Goal: Task Accomplishment & Management: Complete application form

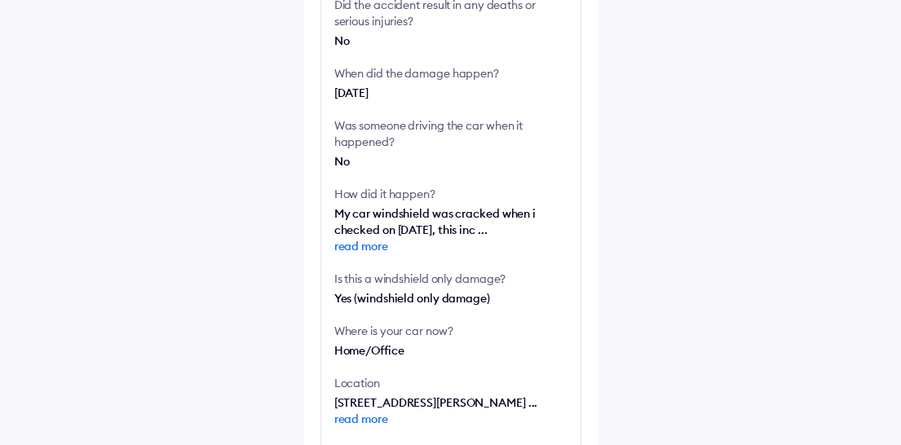
scroll to position [380, 0]
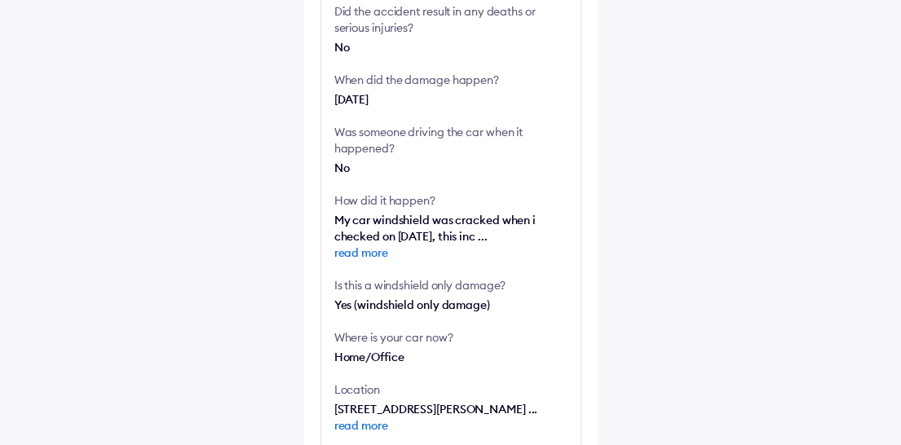
click at [373, 251] on span "read more" at bounding box center [450, 253] width 233 height 16
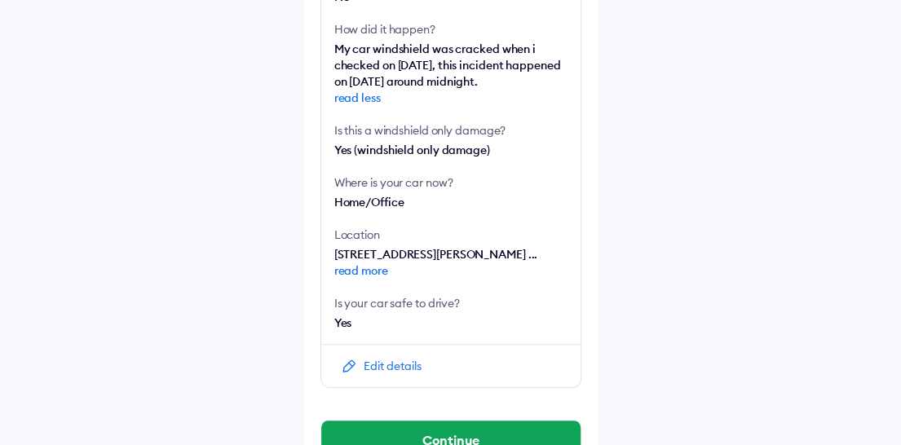
scroll to position [571, 0]
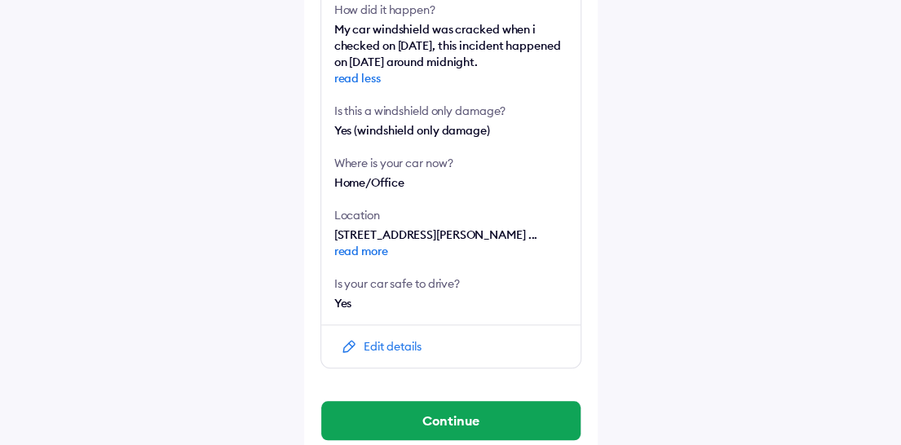
click at [394, 355] on div "Edit details" at bounding box center [393, 346] width 58 height 16
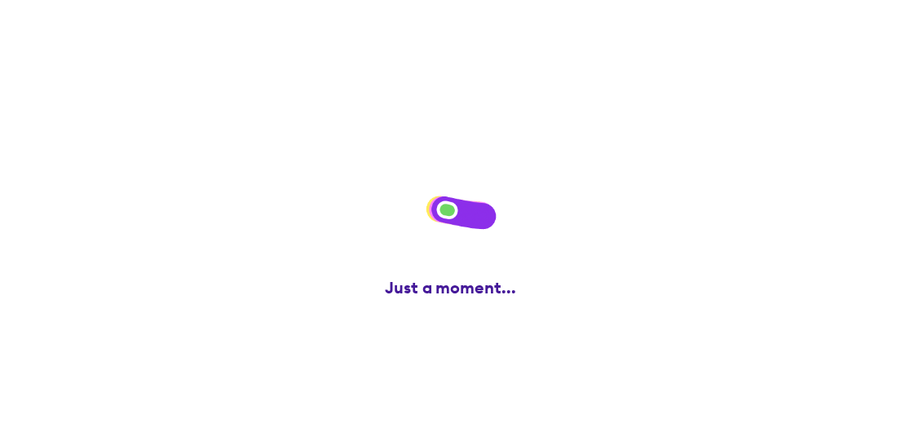
scroll to position [0, 0]
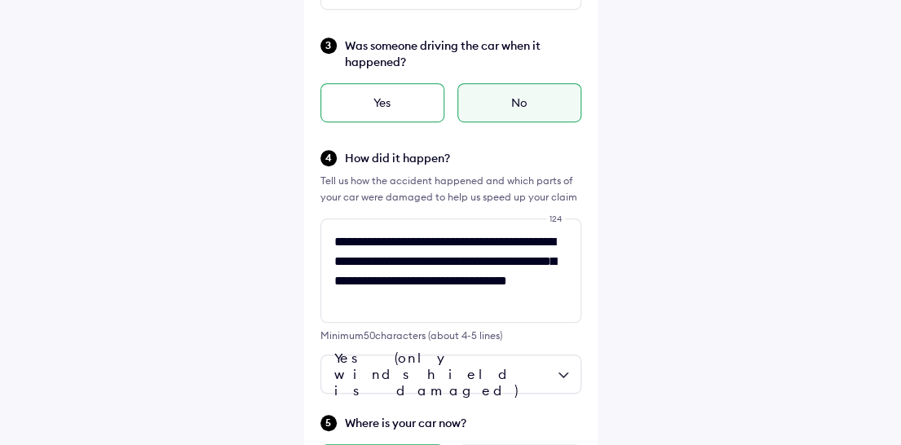
scroll to position [380, 0]
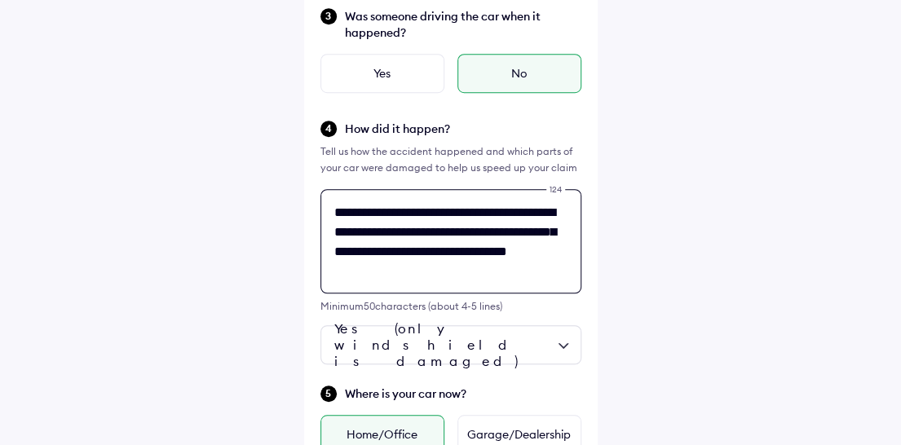
click at [522, 256] on textarea "**********" at bounding box center [450, 241] width 261 height 104
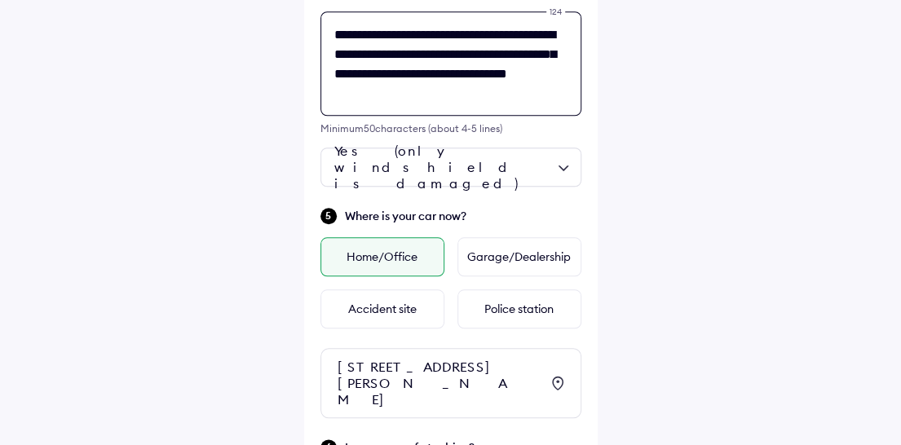
scroll to position [592, 0]
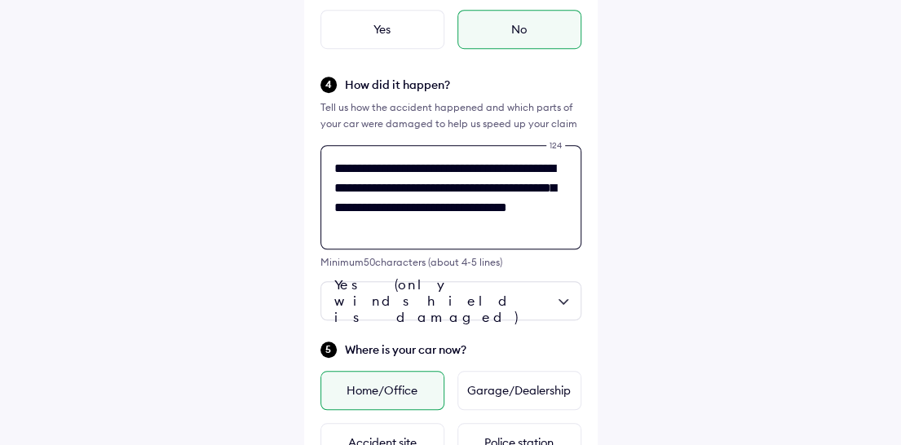
drag, startPoint x: 452, startPoint y: 90, endPoint x: 121, endPoint y: -1, distance: 343.9
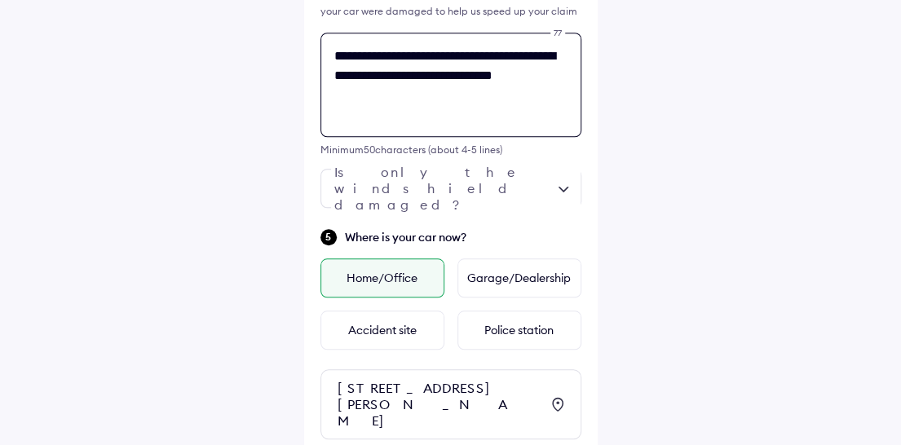
scroll to position [580, 0]
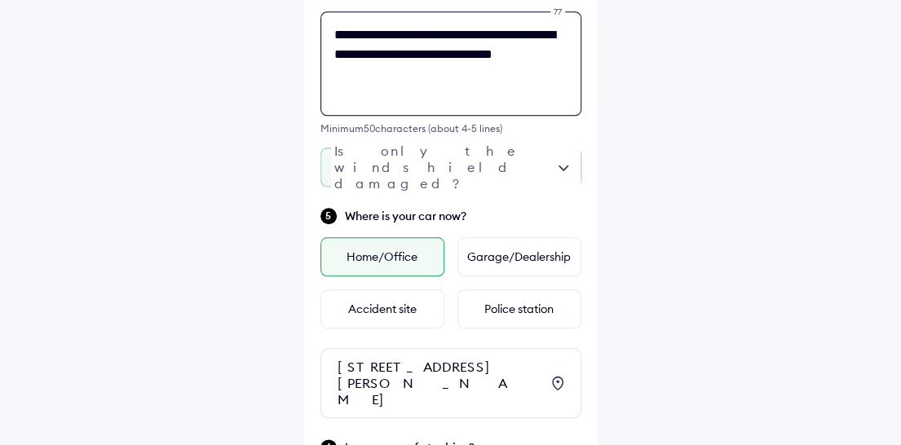
type textarea "**********"
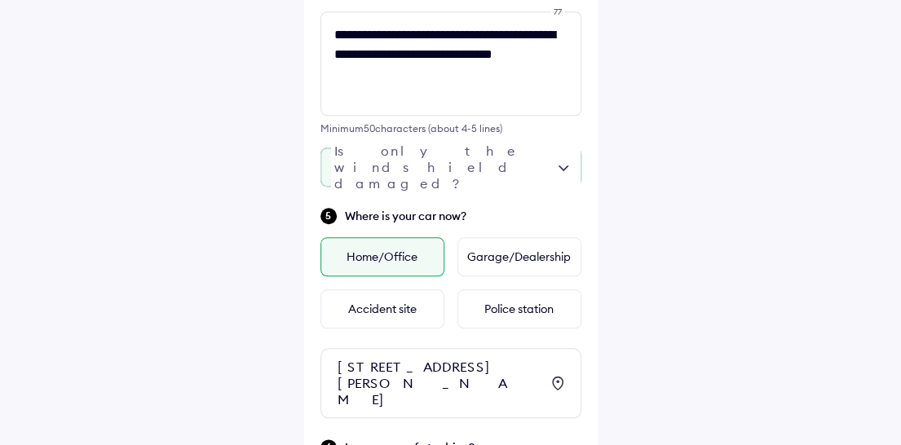
click at [491, 169] on div at bounding box center [450, 167] width 261 height 39
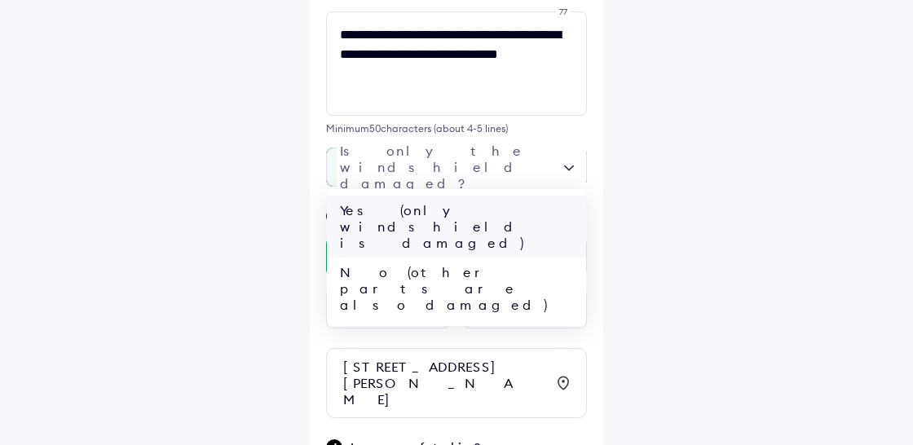
click at [459, 214] on div "Yes (only windshield is damaged)" at bounding box center [456, 227] width 259 height 62
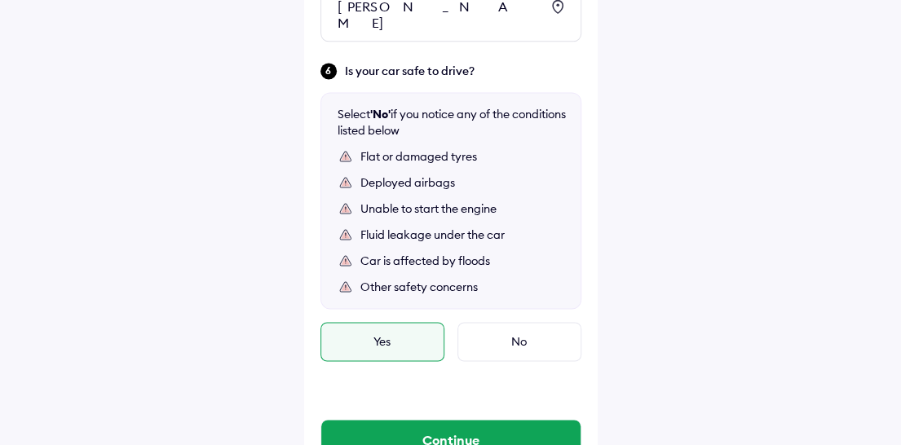
scroll to position [977, 0]
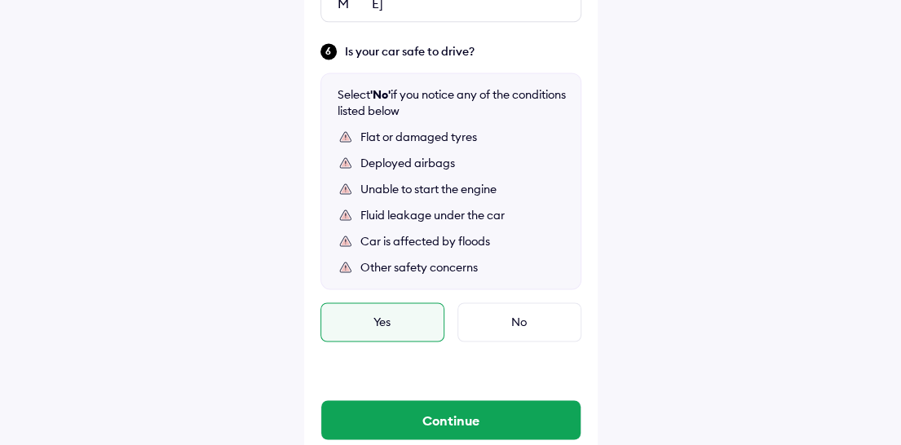
click at [418, 319] on div "Yes" at bounding box center [382, 321] width 124 height 39
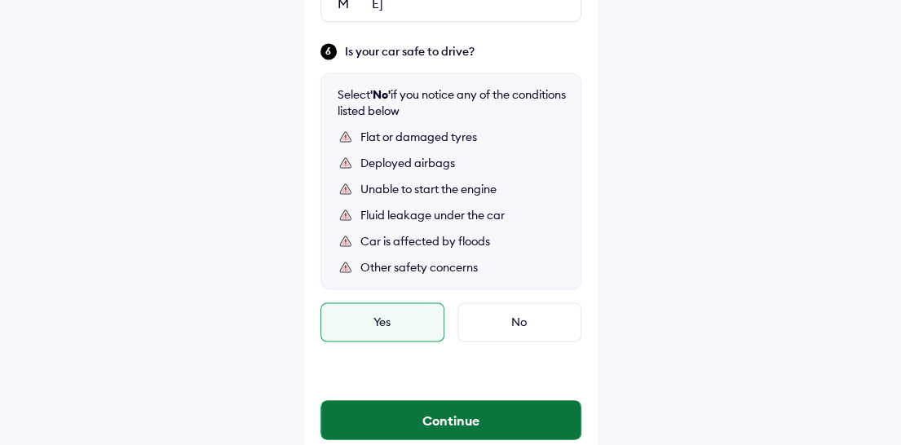
click at [442, 419] on button "Continue" at bounding box center [450, 419] width 259 height 39
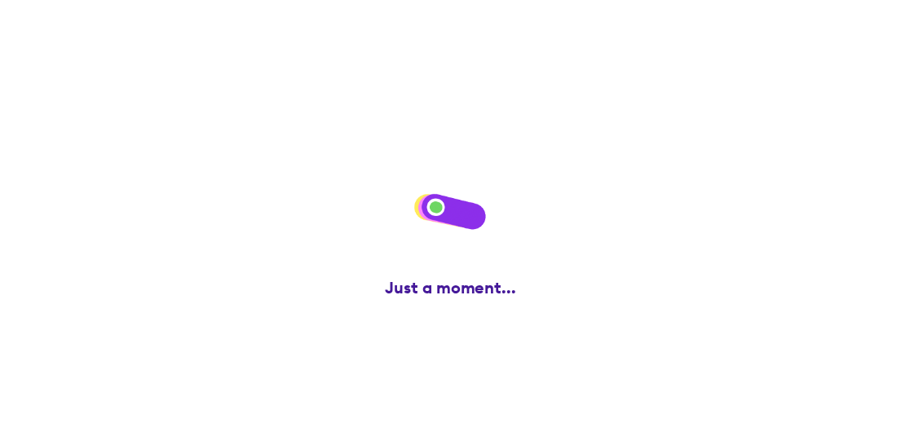
scroll to position [0, 0]
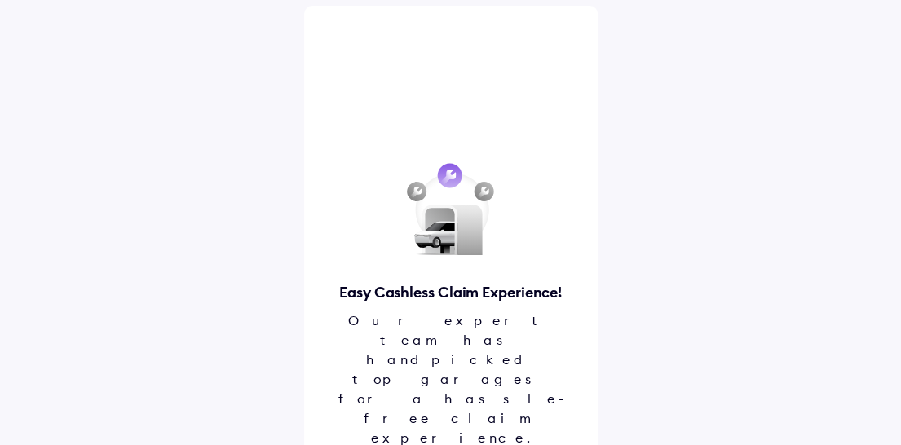
scroll to position [90, 0]
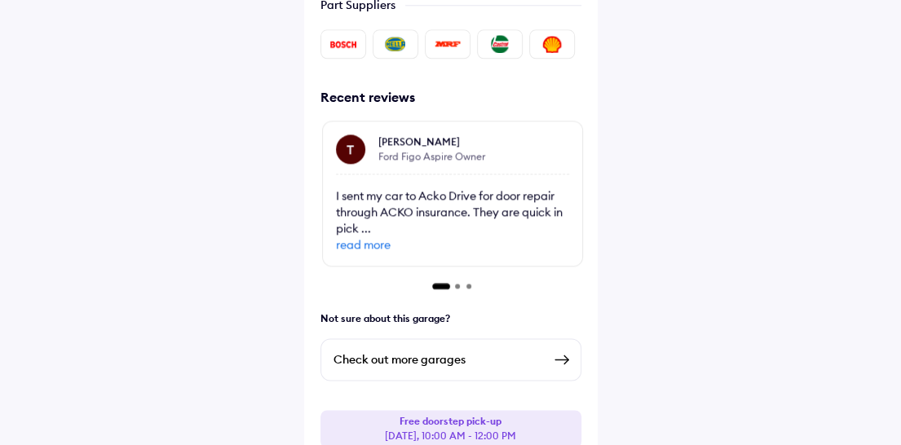
scroll to position [796, 0]
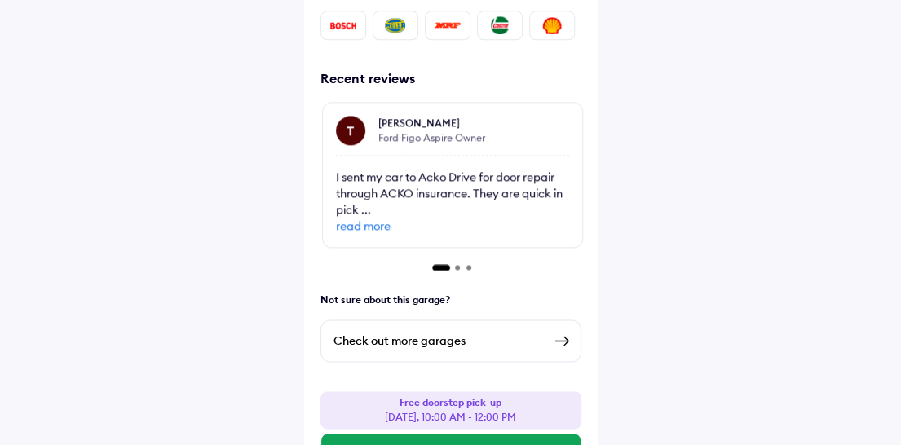
click at [562, 331] on img at bounding box center [562, 341] width 20 height 20
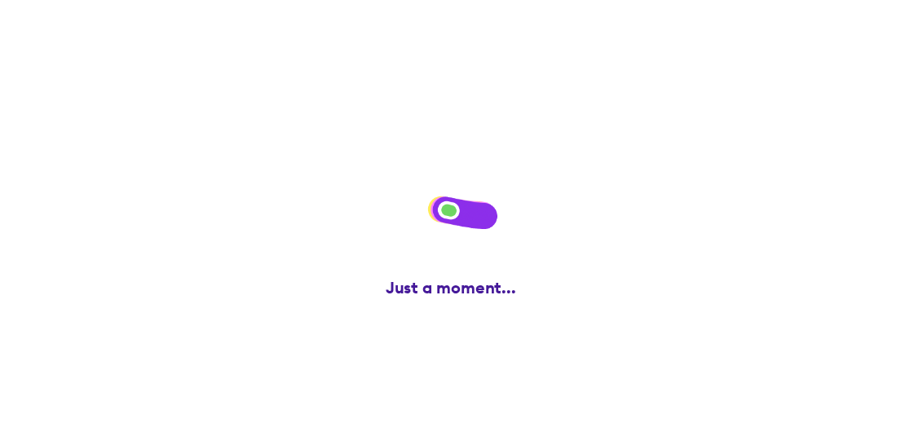
scroll to position [0, 0]
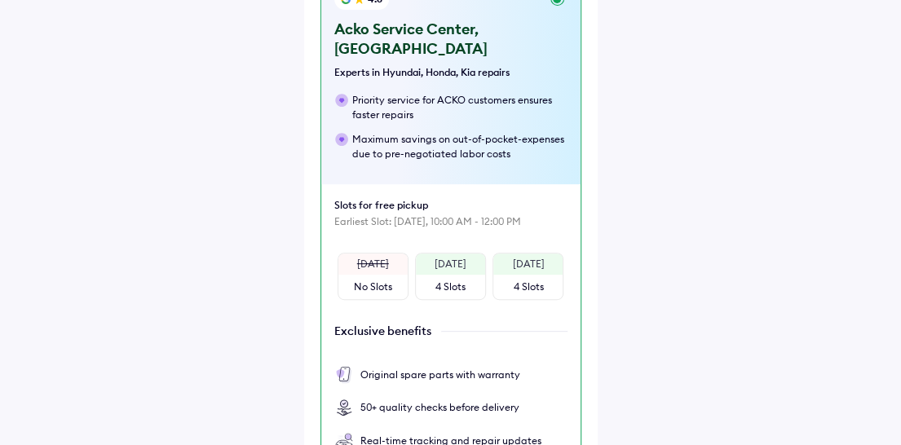
scroll to position [721, 0]
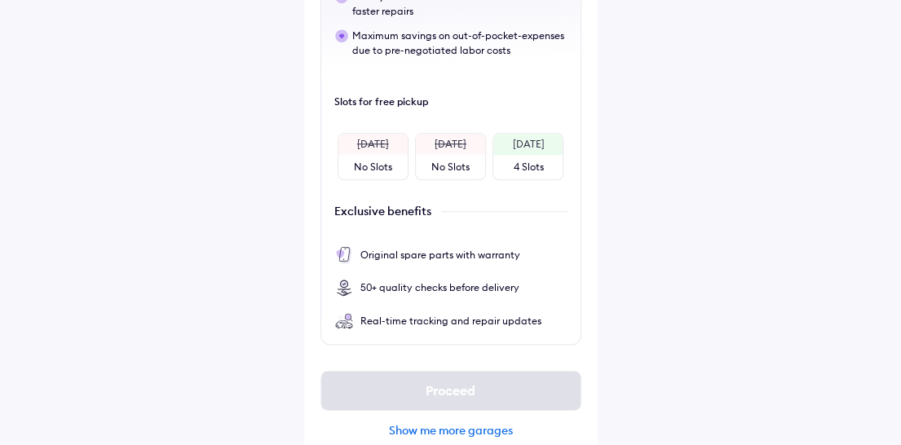
click at [448, 423] on div "Show me more garages" at bounding box center [450, 430] width 261 height 15
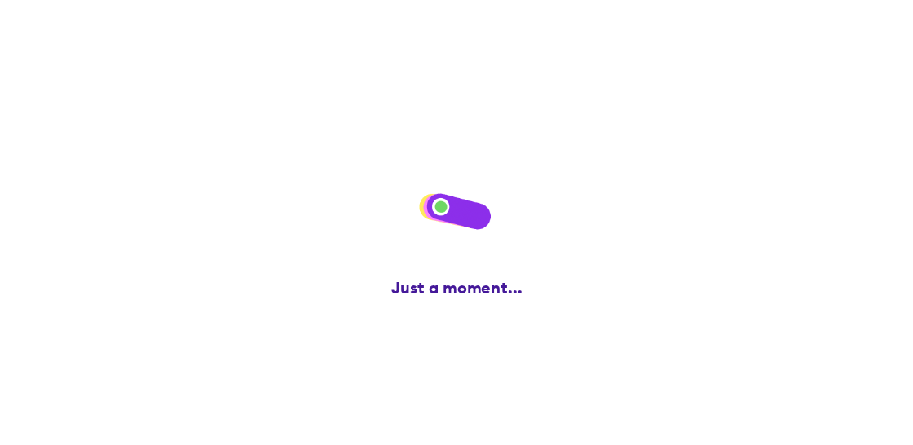
scroll to position [0, 0]
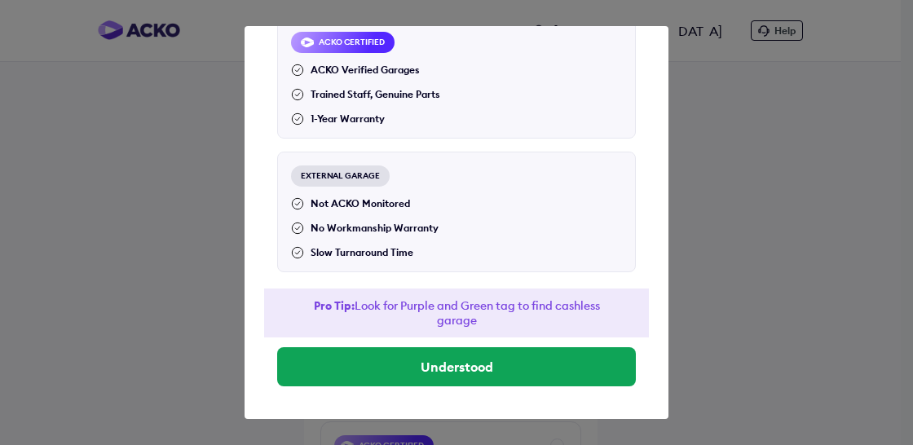
scroll to position [57, 0]
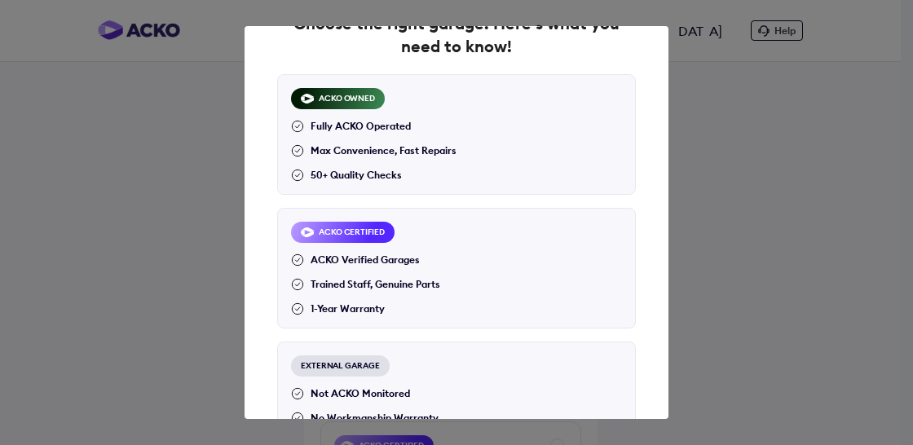
click at [437, 272] on div "ACKO Verified Garages Trained Staff, Genuine Parts 1-Year Warranty" at bounding box center [365, 285] width 149 height 64
click at [347, 231] on div "ACKO CERTIFIED" at bounding box center [343, 232] width 104 height 21
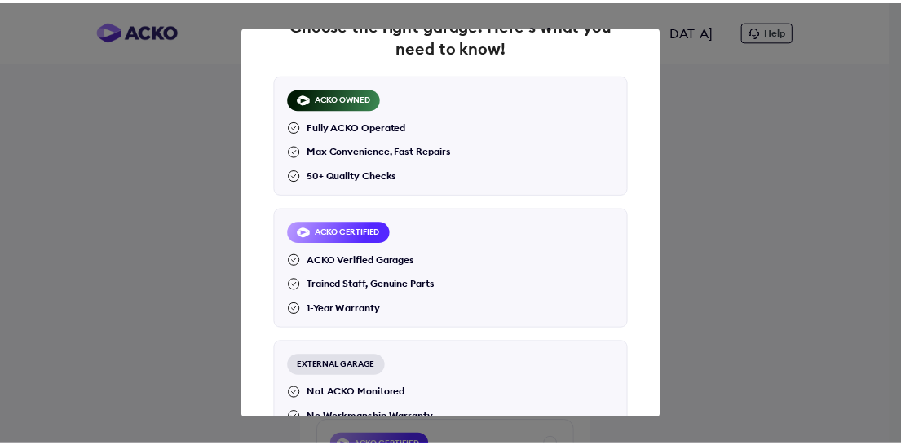
scroll to position [247, 0]
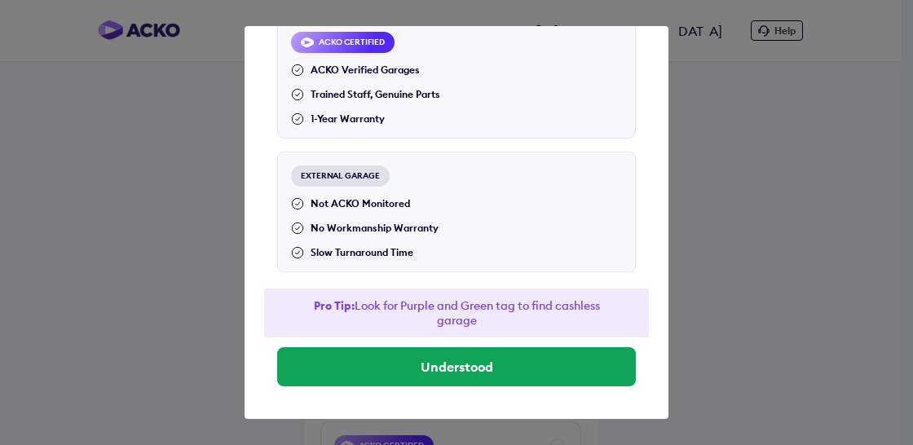
click at [464, 388] on div "Choose the right garage. Here's what you need to know! ACKO OWNED Fully ACKO Op…" at bounding box center [457, 222] width 424 height 393
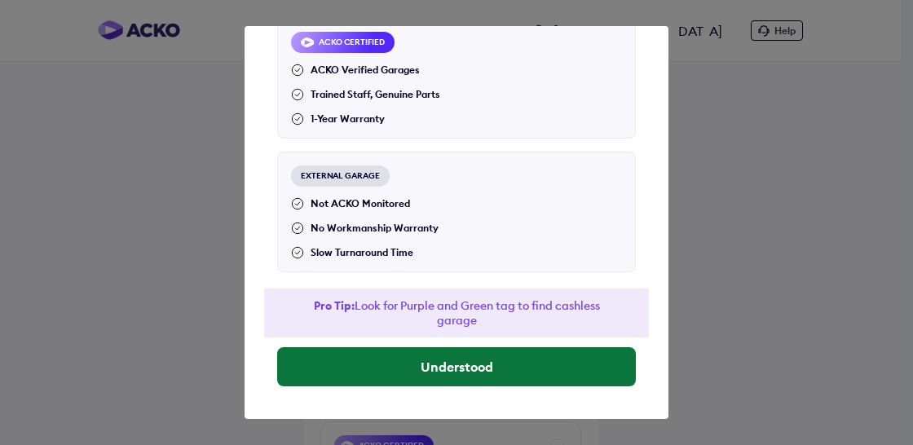
click at [464, 374] on button "Understood" at bounding box center [456, 366] width 359 height 39
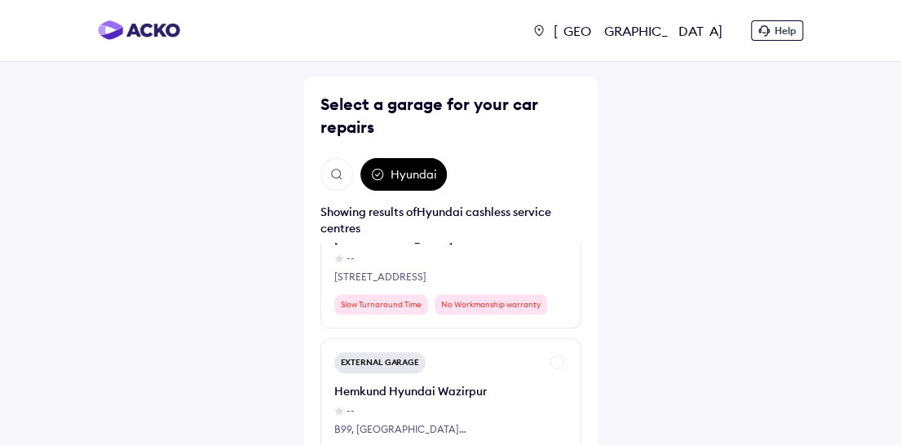
scroll to position [6657, 0]
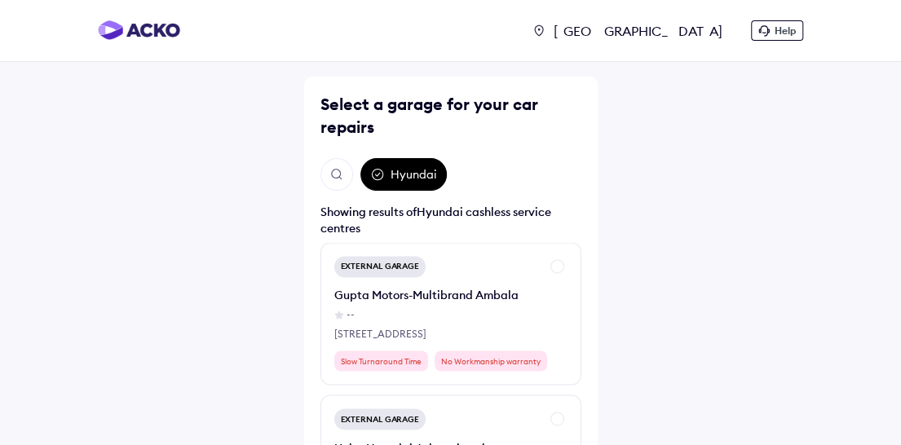
click at [340, 177] on img "Open search" at bounding box center [336, 174] width 15 height 15
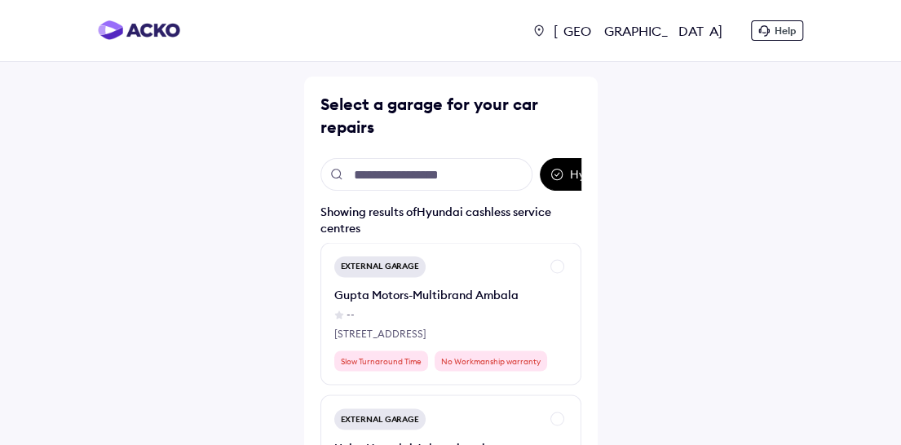
click at [554, 171] on div "Hyundai" at bounding box center [450, 174] width 261 height 33
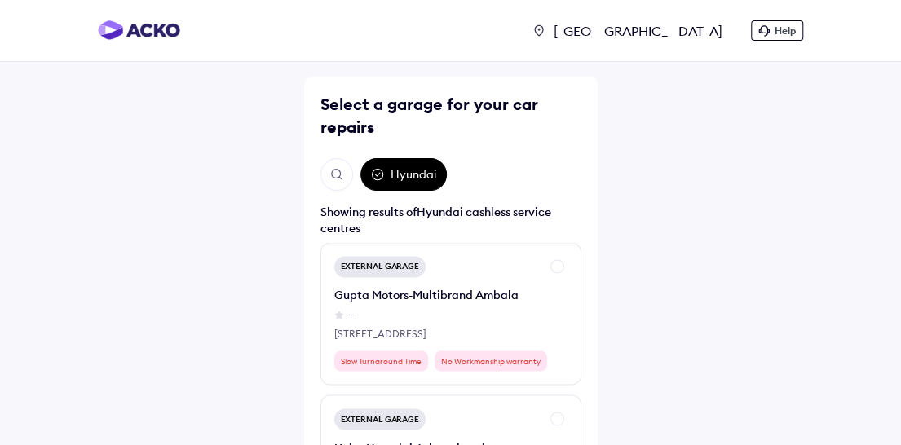
click at [340, 175] on img "Open search" at bounding box center [336, 174] width 15 height 15
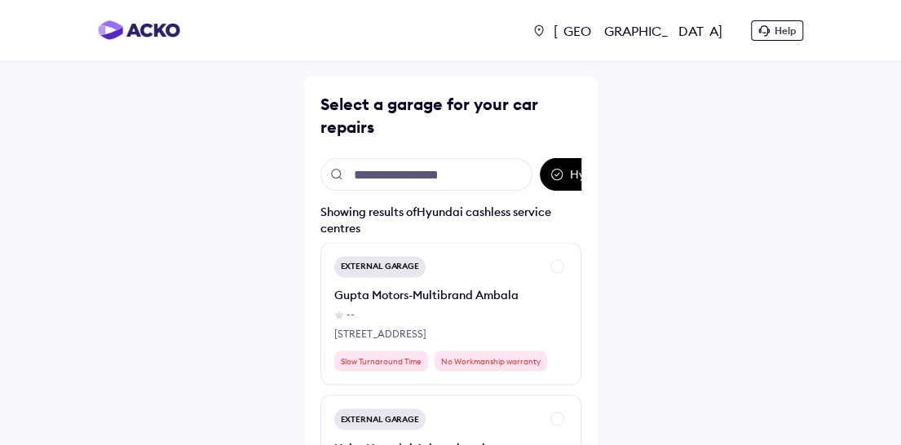
click at [410, 175] on input "text" at bounding box center [426, 174] width 212 height 33
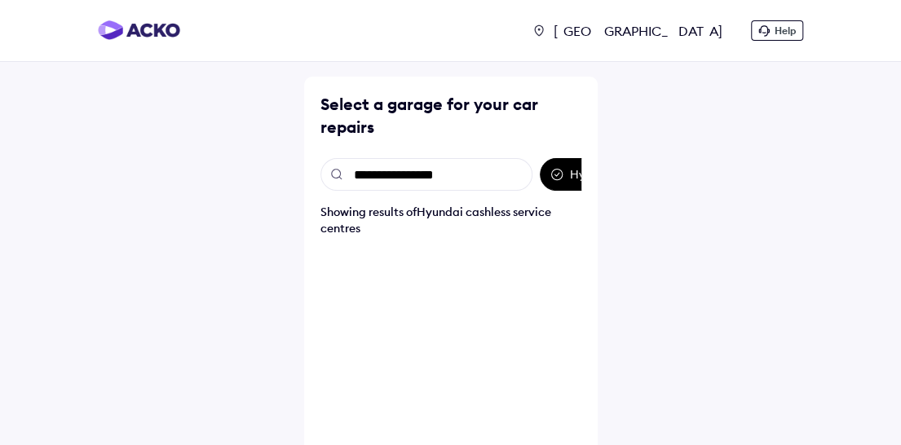
type input "**********"
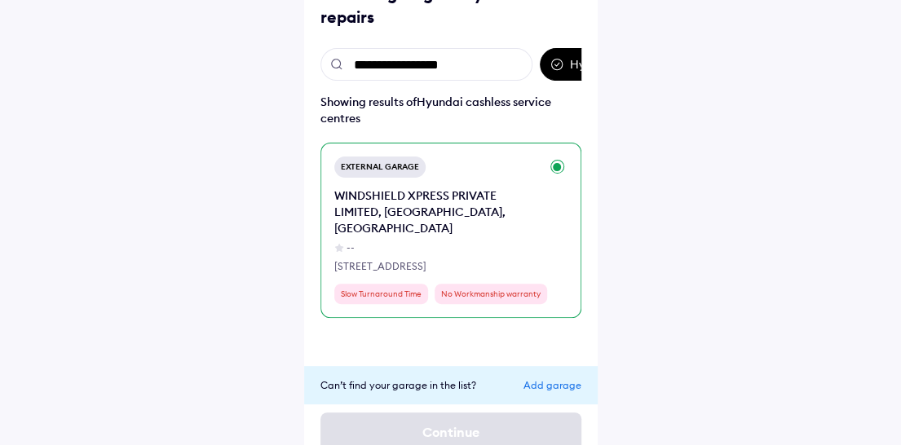
scroll to position [133, 0]
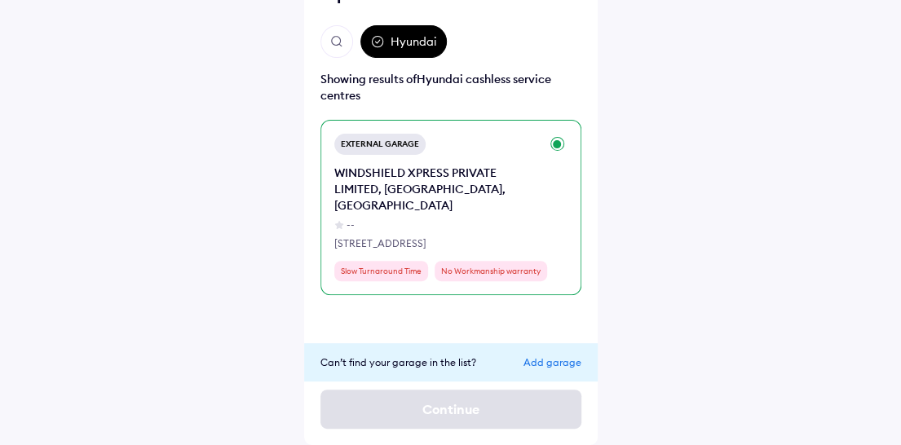
click at [555, 151] on div "External Garage WINDSHIELD XPRESS PRIVATE LIMITED, [STREET_ADDRESS] Slow Turnar…" at bounding box center [450, 207] width 261 height 175
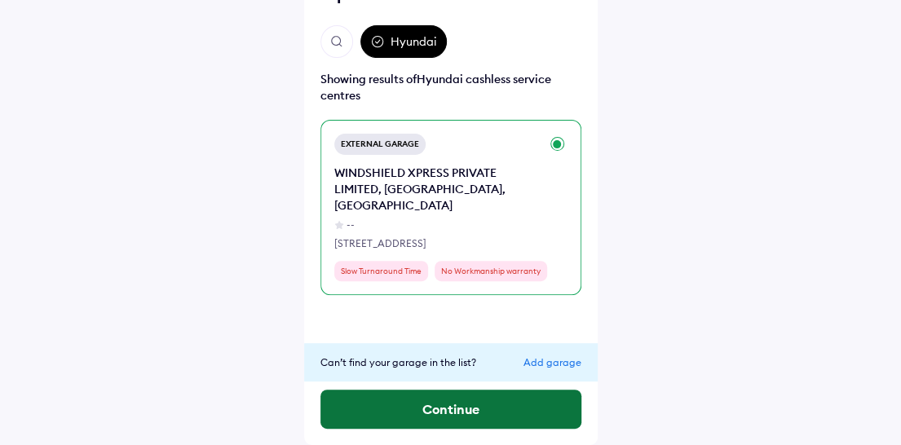
click at [474, 411] on button "Continue" at bounding box center [450, 409] width 261 height 39
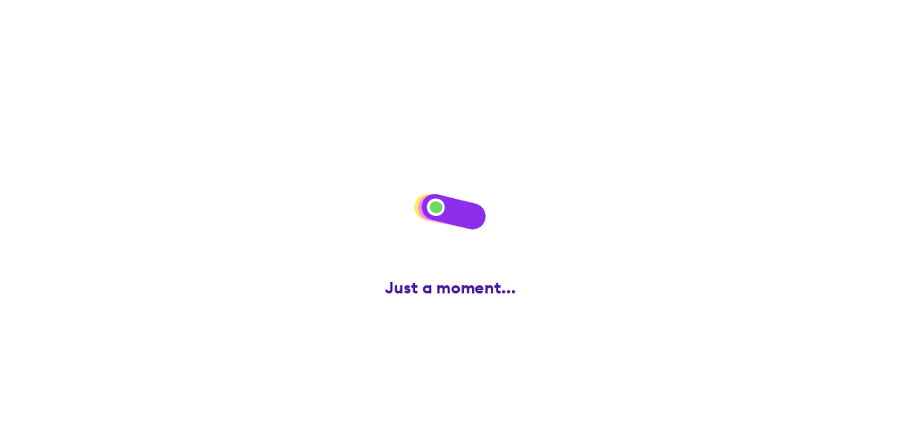
scroll to position [0, 0]
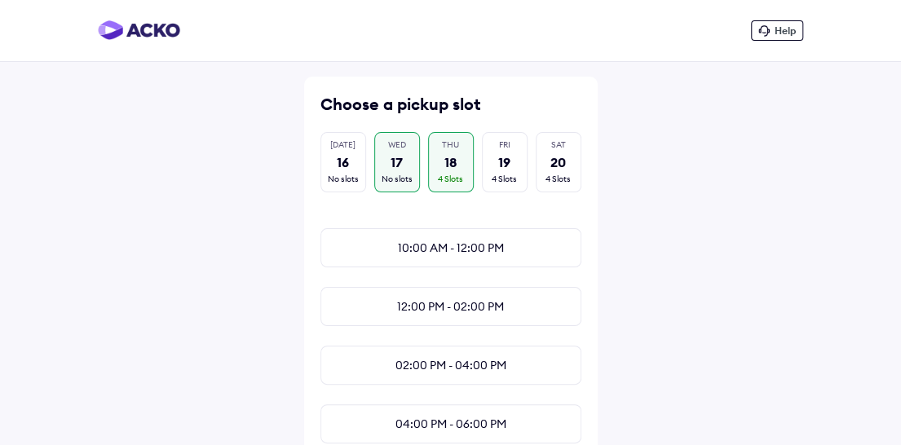
click at [412, 153] on div "WED 17 No slots" at bounding box center [397, 162] width 46 height 60
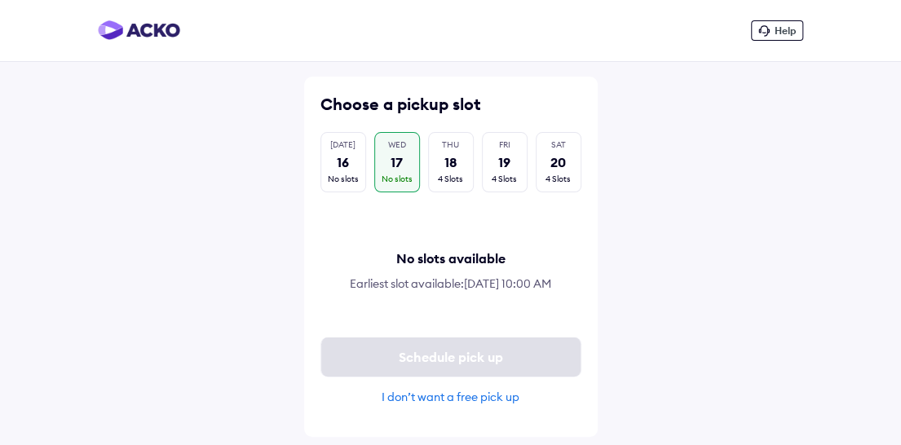
click at [460, 404] on div "I don’t want a free pick up" at bounding box center [450, 397] width 261 height 15
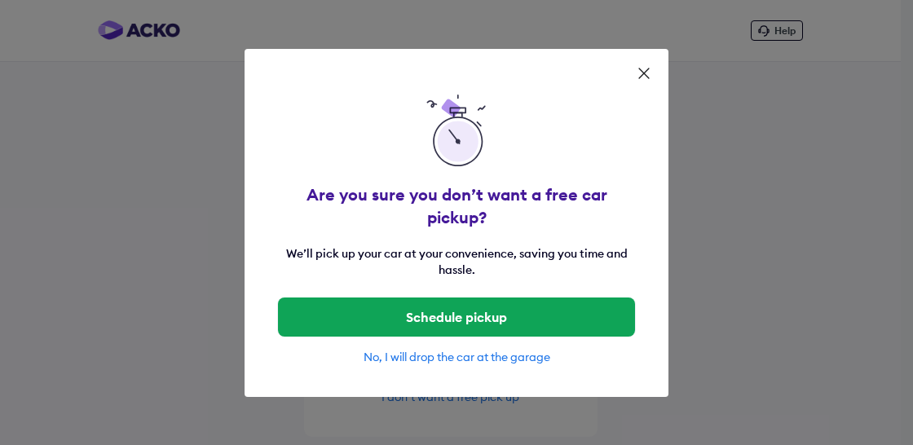
click at [450, 350] on div "No, I will drop the car at the garage" at bounding box center [456, 357] width 359 height 15
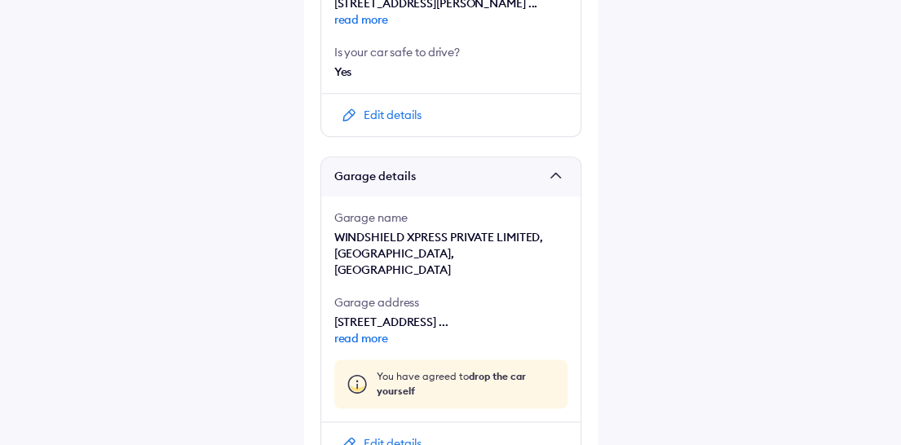
scroll to position [921, 0]
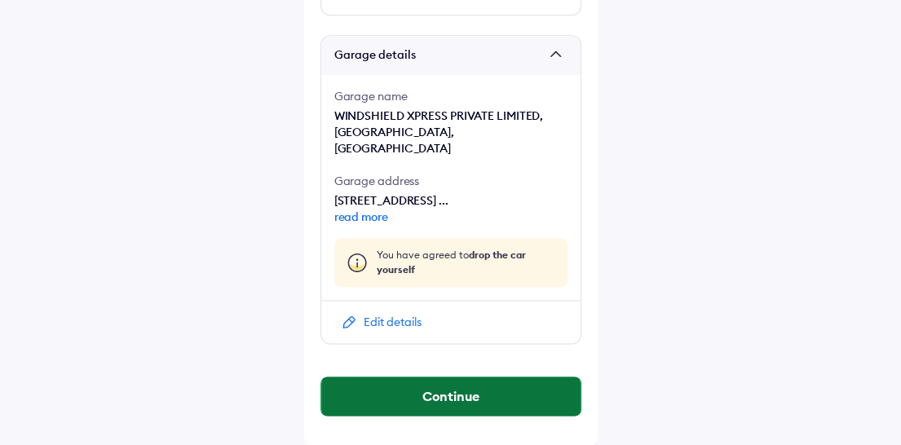
click at [443, 396] on button "Continue" at bounding box center [450, 396] width 259 height 39
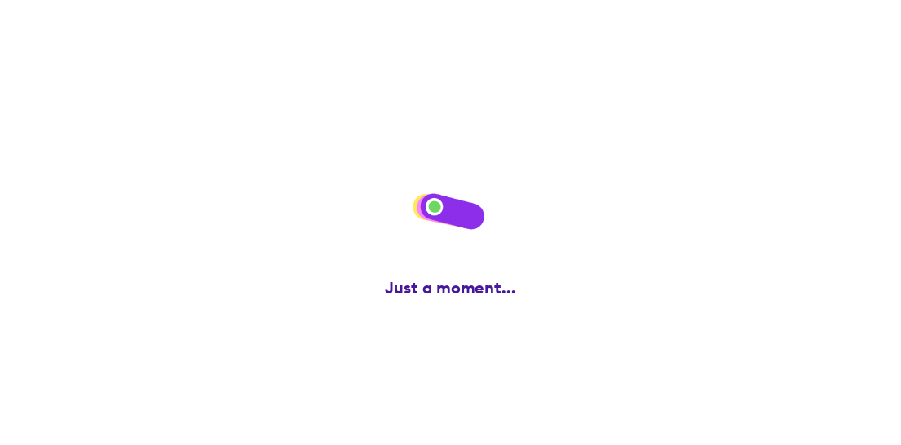
scroll to position [0, 0]
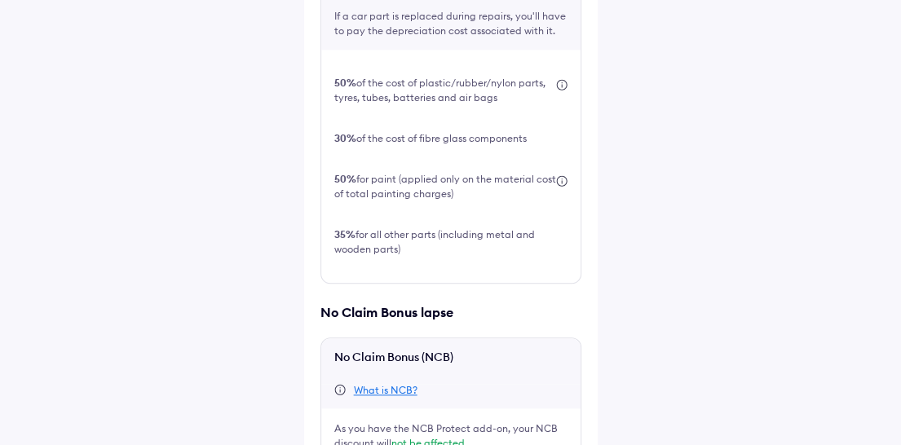
scroll to position [630, 0]
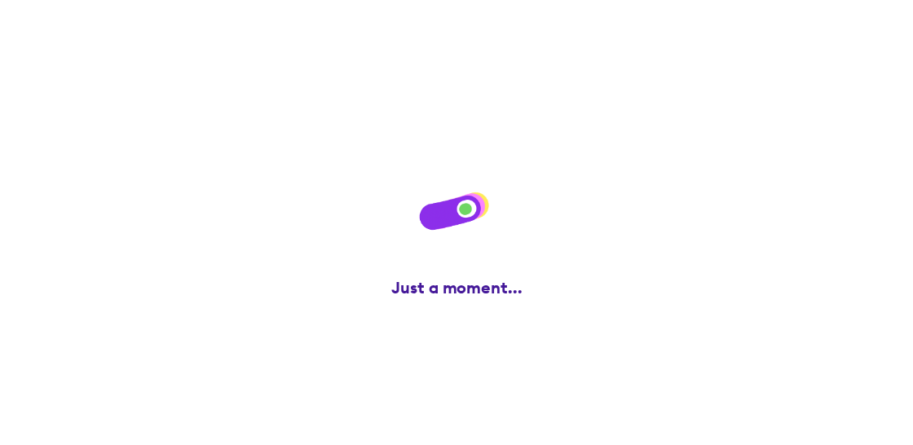
scroll to position [0, 0]
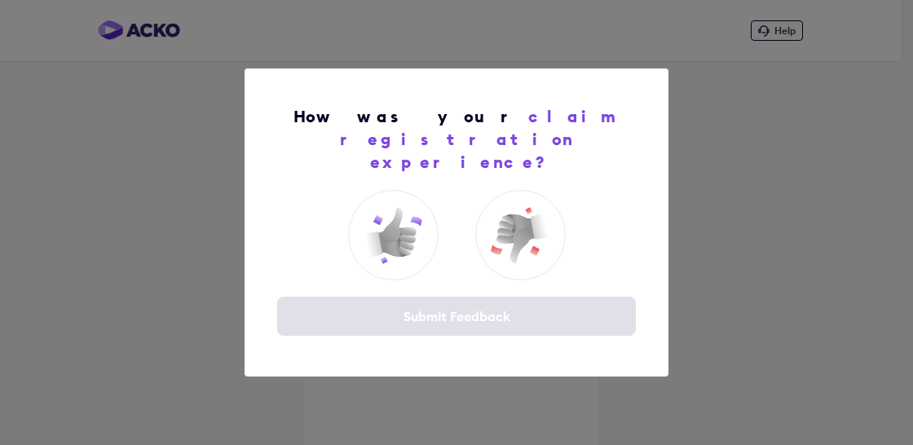
click at [394, 223] on img at bounding box center [392, 235] width 65 height 65
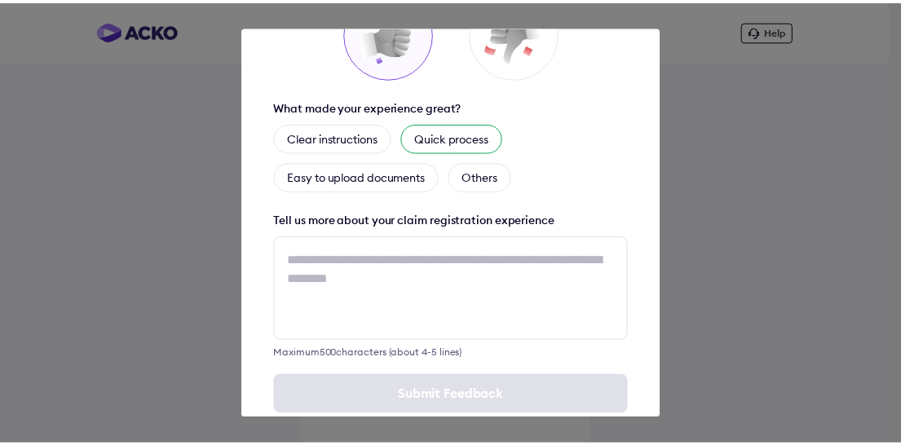
scroll to position [173, 0]
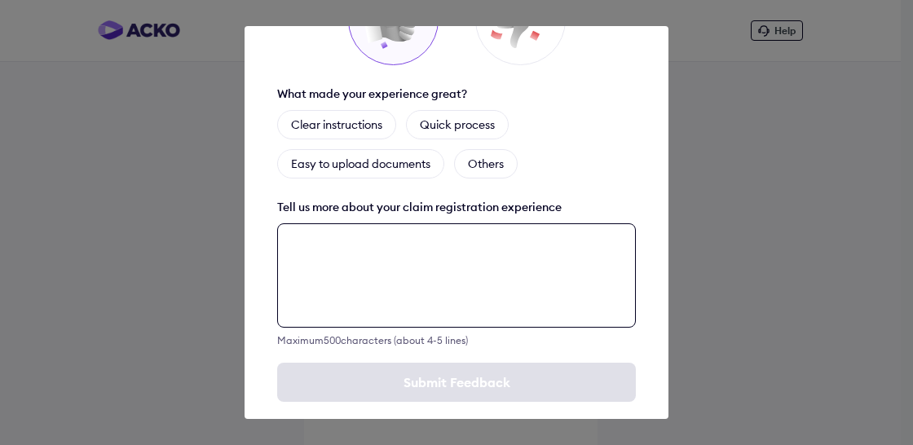
click at [398, 226] on textarea at bounding box center [456, 275] width 359 height 104
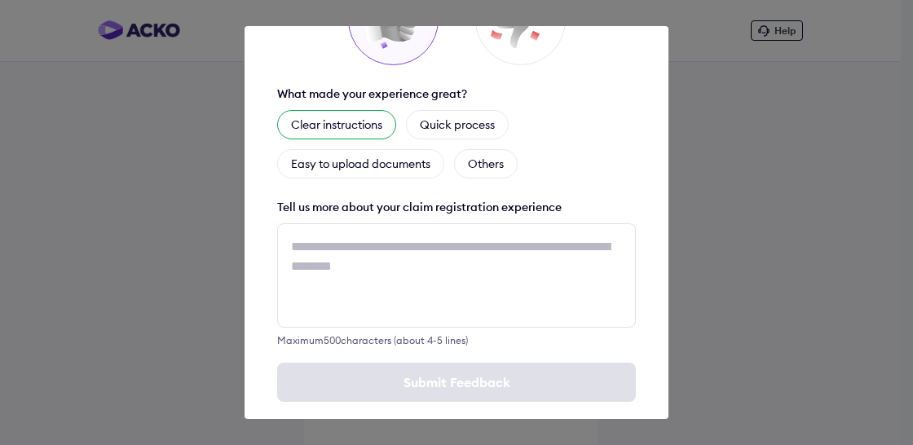
click at [355, 110] on div "Clear instructions" at bounding box center [336, 124] width 119 height 29
drag, startPoint x: 292, startPoint y: 102, endPoint x: 380, endPoint y: 114, distance: 88.9
click at [380, 114] on div "Clear instructions" at bounding box center [346, 124] width 139 height 29
copy div "Clear instructions"
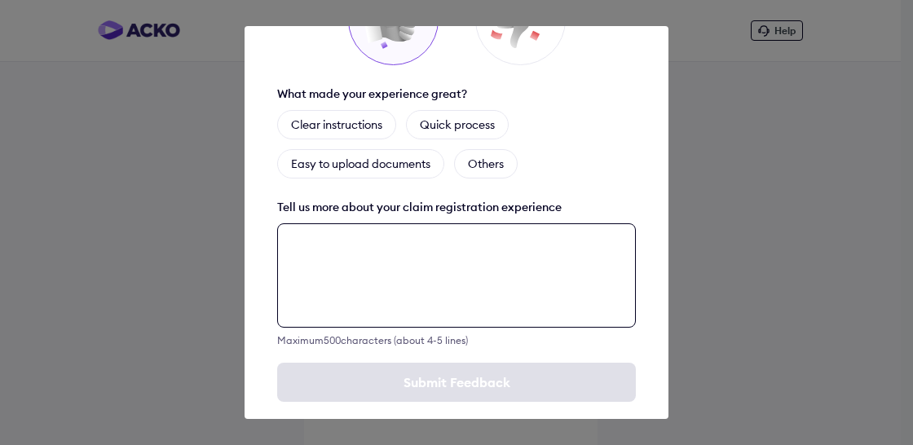
paste textarea "**********"
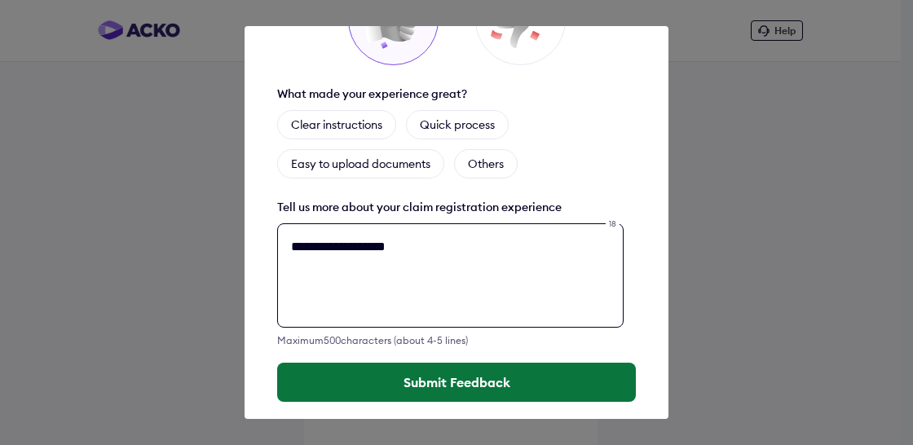
type textarea "**********"
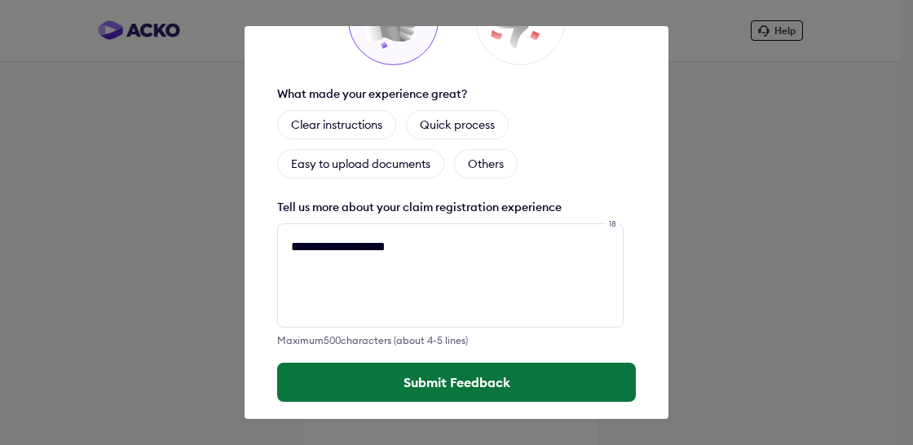
click at [406, 363] on button "Submit Feedback" at bounding box center [456, 382] width 359 height 39
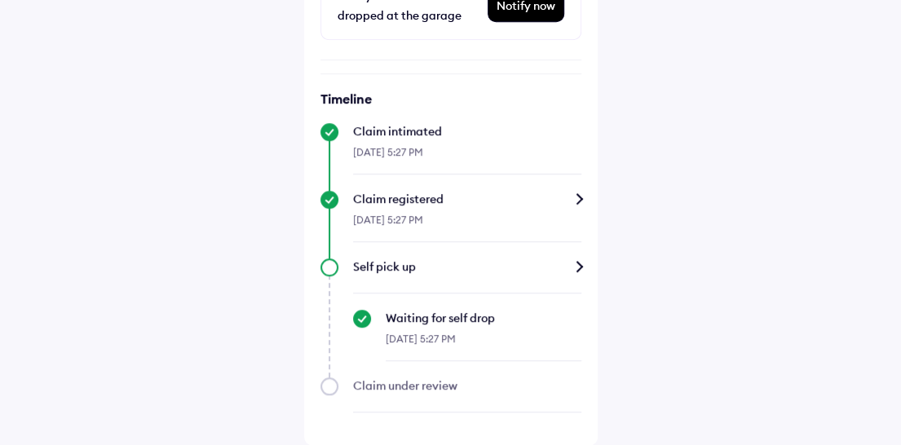
scroll to position [505, 0]
click at [577, 260] on div "Self pick up" at bounding box center [467, 266] width 228 height 16
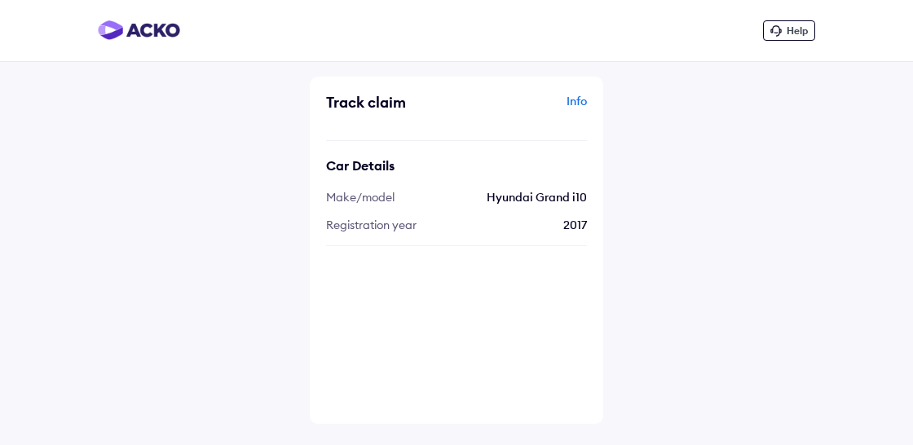
click at [573, 103] on div "Info" at bounding box center [524, 108] width 126 height 31
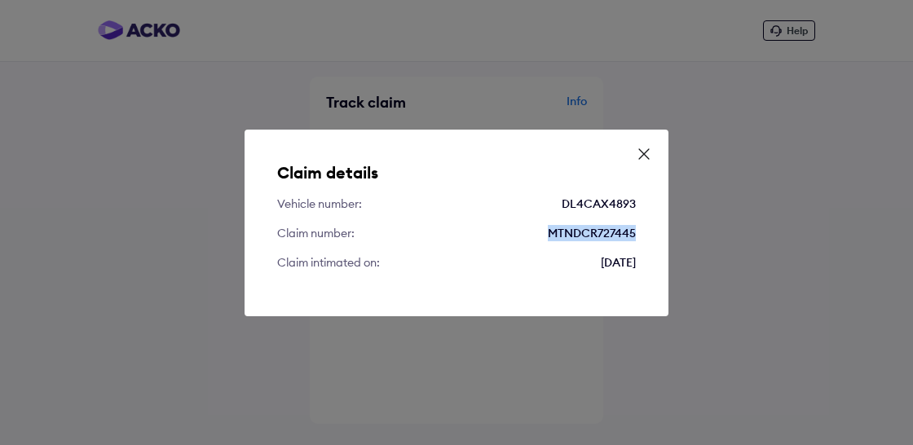
drag, startPoint x: 549, startPoint y: 233, endPoint x: 631, endPoint y: 229, distance: 81.6
click at [637, 236] on div "Claim details Vehicle number: DL4CAX4893 Claim number: MTNDCR727445 Claim intim…" at bounding box center [457, 223] width 424 height 187
copy div "MTNDCR727445"
click at [644, 154] on icon at bounding box center [644, 154] width 16 height 16
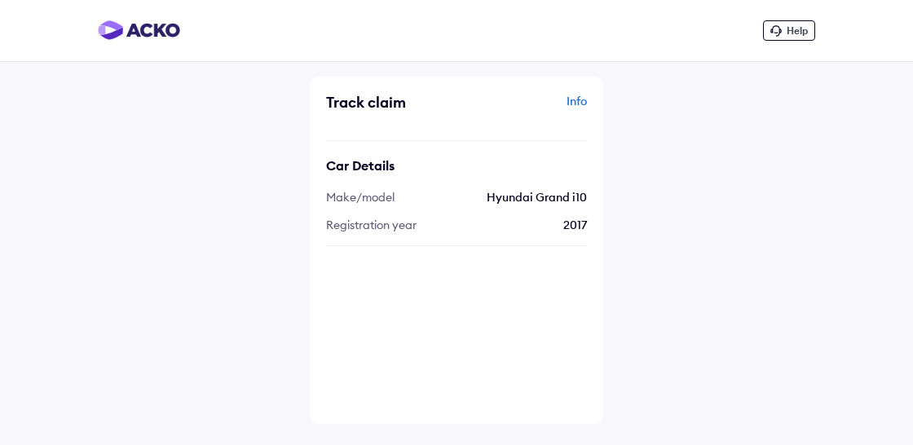
click at [573, 90] on div "Track claim Info Car Details Make/model Hyundai Grand i10 Registration year [DA…" at bounding box center [456, 250] width 293 height 347
click at [573, 97] on div "Info" at bounding box center [524, 108] width 126 height 31
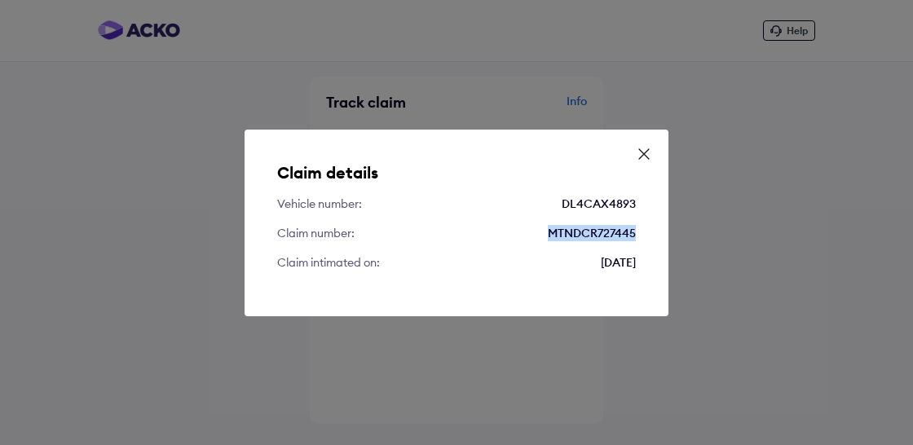
drag, startPoint x: 548, startPoint y: 233, endPoint x: 636, endPoint y: 232, distance: 88.0
click at [636, 232] on div "Claim details Vehicle number: DL4CAX4893 Claim number: MTNDCR727445 Claim intim…" at bounding box center [457, 223] width 424 height 187
copy div "MTNDCR727445"
click at [569, 299] on div "Claim details Vehicle number: DL4CAX4893 Claim number: MTNDCR727445 Claim intim…" at bounding box center [457, 223] width 424 height 187
drag, startPoint x: 547, startPoint y: 236, endPoint x: 633, endPoint y: 235, distance: 85.6
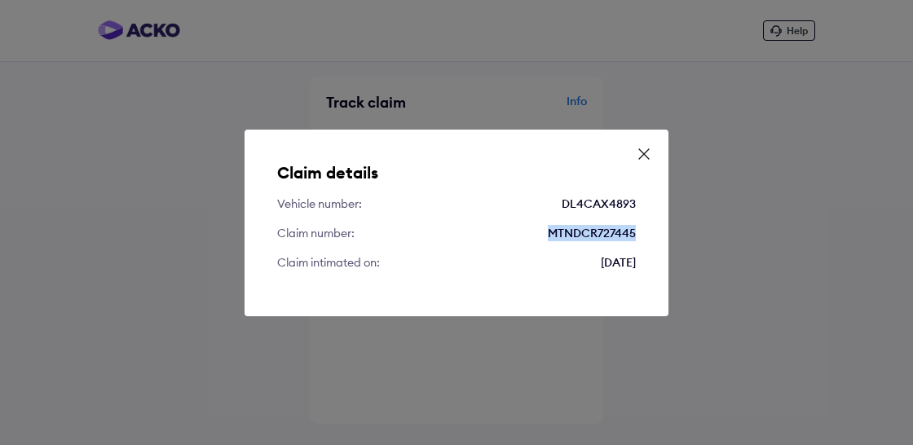
click at [633, 235] on div "MTNDCR727445" at bounding box center [592, 233] width 88 height 16
copy div "MTNDCR727445"
click at [646, 149] on icon at bounding box center [644, 154] width 16 height 16
